Goal: Check status: Check status

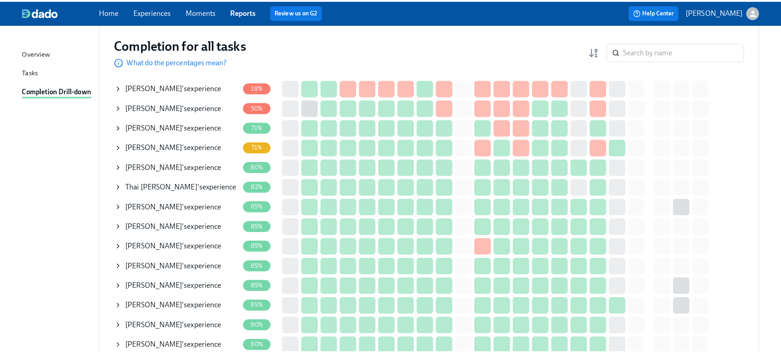
scroll to position [86, 0]
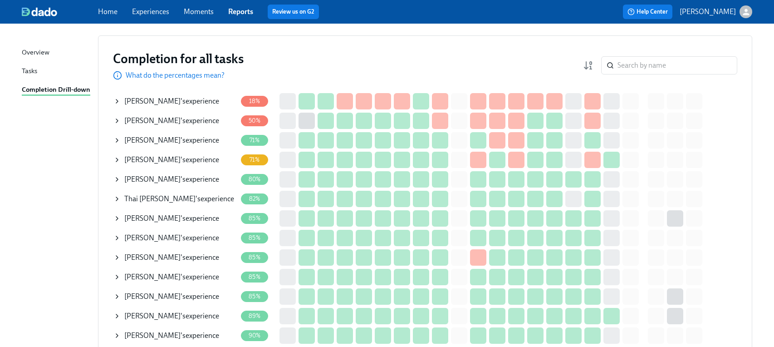
click at [167, 159] on span "[PERSON_NAME]" at bounding box center [152, 159] width 56 height 9
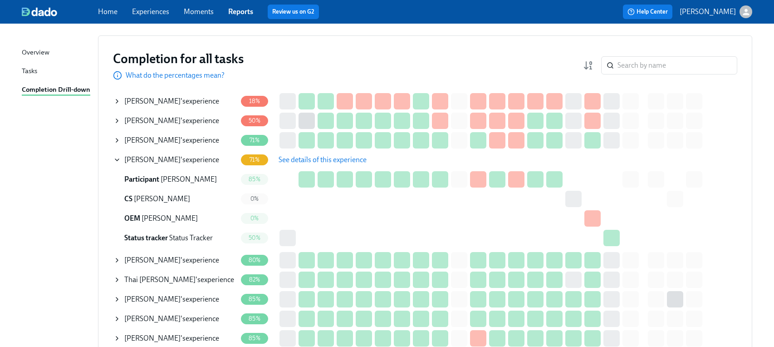
click at [311, 162] on span "See details of this experience" at bounding box center [323, 159] width 88 height 9
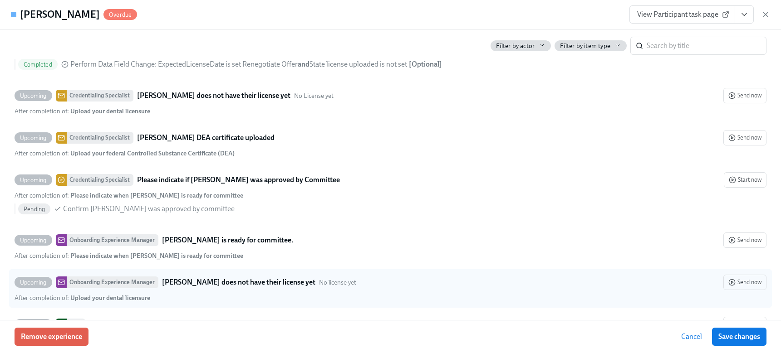
scroll to position [2359, 0]
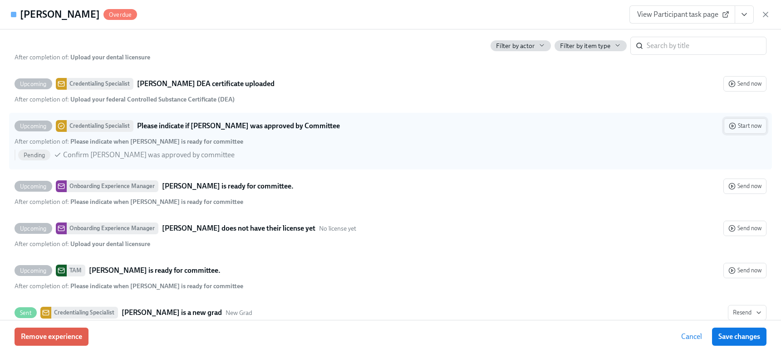
click at [747, 131] on span "Start now" at bounding box center [745, 126] width 33 height 9
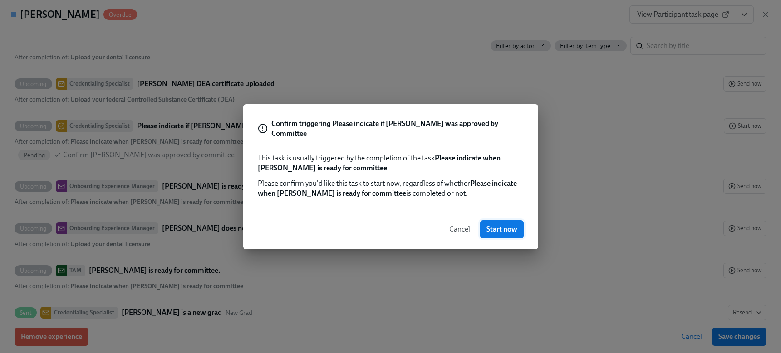
click at [507, 231] on span "Start now" at bounding box center [501, 229] width 31 height 9
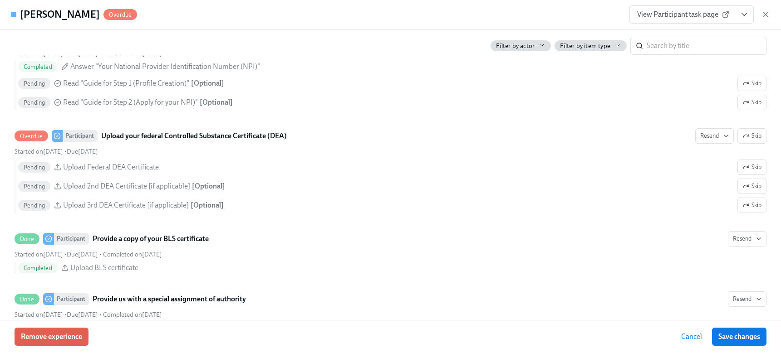
scroll to position [1905, 0]
